Goal: Find specific page/section: Find specific page/section

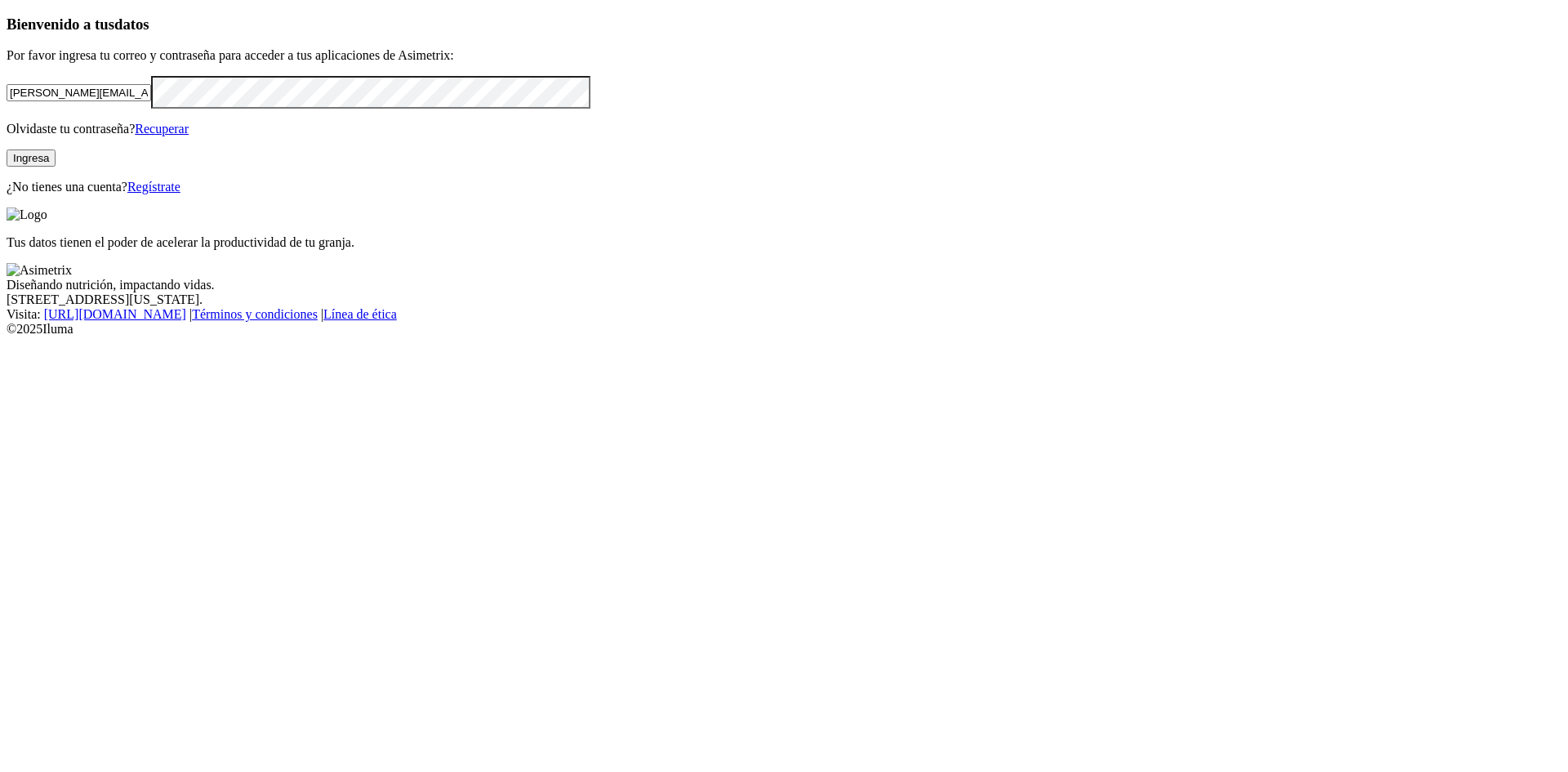
click at [56, 167] on button "Ingresa" at bounding box center [31, 158] width 49 height 17
